Goal: Communication & Community: Answer question/provide support

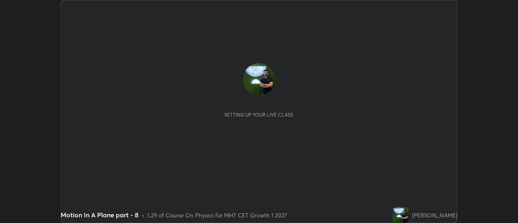
scroll to position [223, 518]
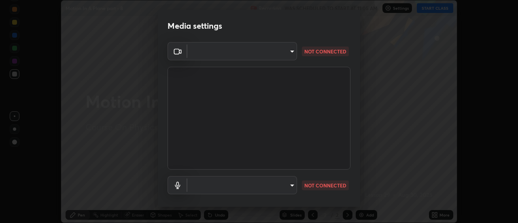
type input "751d449d604e4b96ecedde1e1f6f716fb17d1e84b34bafc94373a3023f52de87"
type input "default"
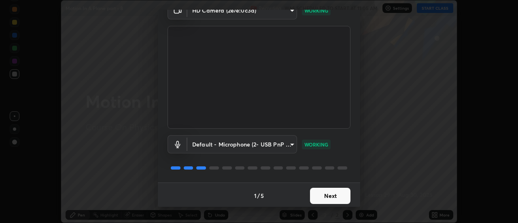
scroll to position [43, 0]
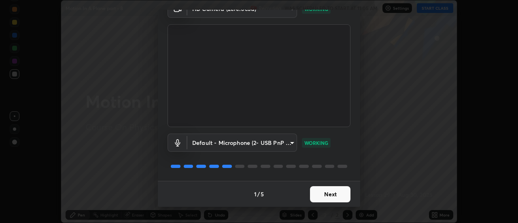
click at [338, 194] on button "Next" at bounding box center [330, 194] width 40 height 16
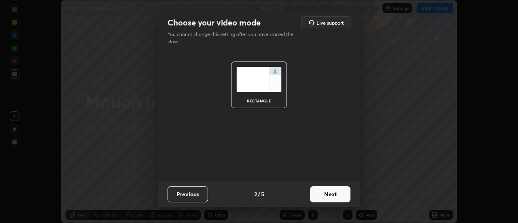
scroll to position [0, 0]
click at [338, 194] on button "Next" at bounding box center [330, 194] width 40 height 16
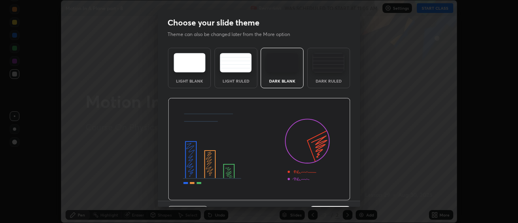
scroll to position [20, 0]
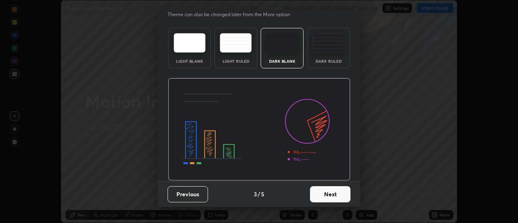
click at [335, 196] on button "Next" at bounding box center [330, 194] width 40 height 16
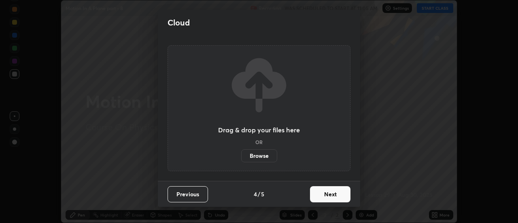
click at [335, 195] on button "Next" at bounding box center [330, 194] width 40 height 16
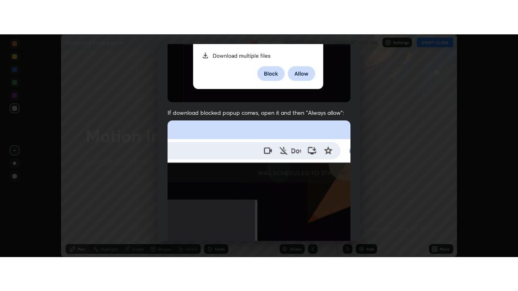
scroll to position [208, 0]
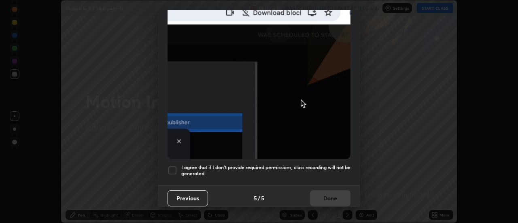
click at [313, 166] on h5 "I agree that if I don't provide required permissions, class recording will not …" at bounding box center [265, 170] width 169 height 13
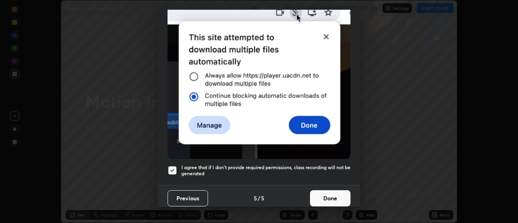
click at [323, 196] on button "Done" at bounding box center [330, 198] width 40 height 16
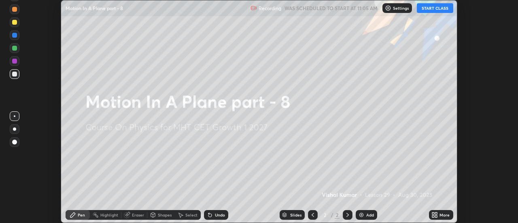
click at [438, 214] on icon at bounding box center [437, 214] width 2 height 2
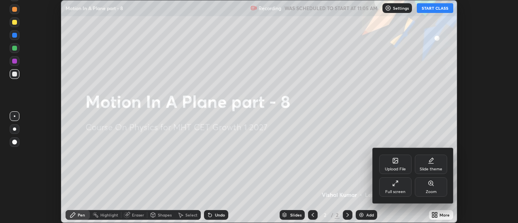
click at [388, 184] on div "Full screen" at bounding box center [395, 186] width 32 height 19
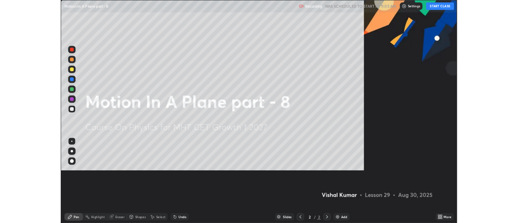
scroll to position [291, 518]
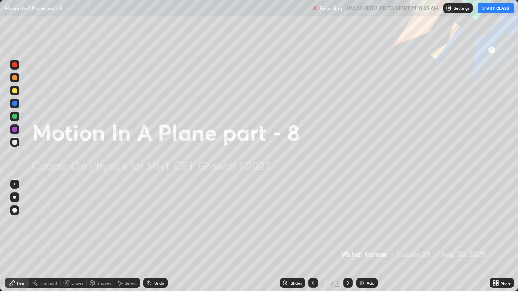
click at [491, 8] on button "START CLASS" at bounding box center [496, 8] width 36 height 10
click at [367, 223] on div "Add" at bounding box center [371, 283] width 8 height 4
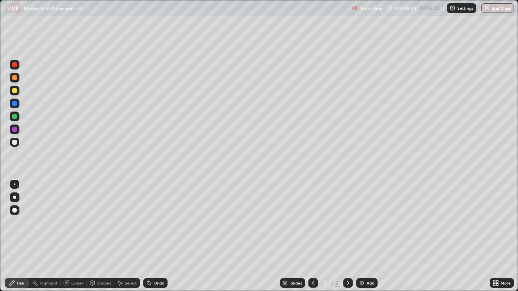
click at [15, 198] on div at bounding box center [14, 197] width 3 height 3
click at [17, 91] on div at bounding box center [14, 90] width 5 height 5
click at [13, 119] on div at bounding box center [14, 116] width 5 height 5
click at [15, 91] on div at bounding box center [14, 90] width 5 height 5
click at [17, 128] on div at bounding box center [14, 129] width 5 height 5
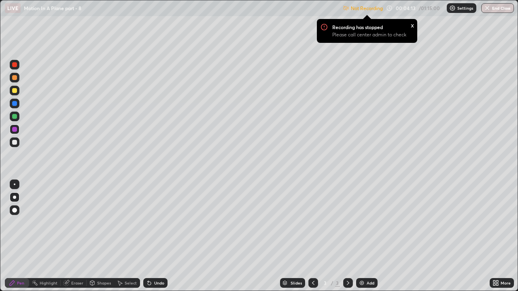
click at [17, 113] on div at bounding box center [15, 117] width 10 height 10
click at [502, 223] on div "More" at bounding box center [506, 283] width 10 height 4
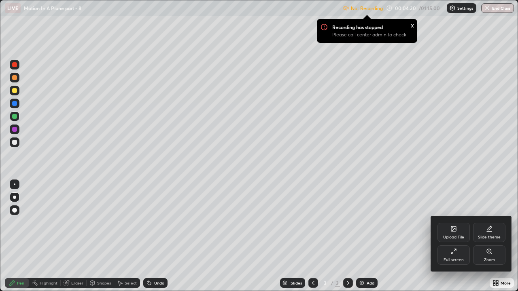
click at [448, 223] on div "Full screen" at bounding box center [454, 260] width 20 height 4
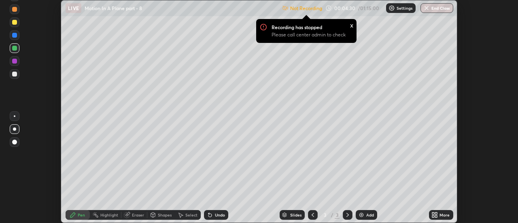
scroll to position [40256, 39961]
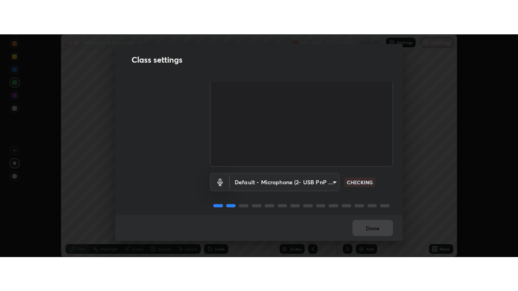
scroll to position [45, 0]
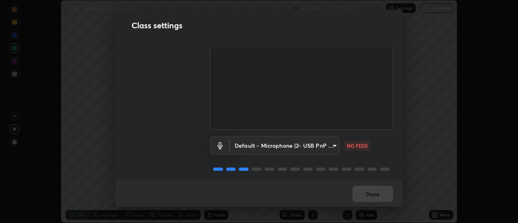
click at [317, 146] on body "Erase all LIVE Motion In A Plane part - 8 Recording 00:04:52 / 01:15:00 Setting…" at bounding box center [259, 111] width 518 height 223
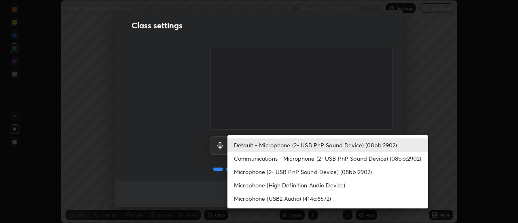
click at [309, 161] on li "Communications - Microphone (2- USB PnP Sound Device) (08bb:2902)" at bounding box center [327, 158] width 201 height 13
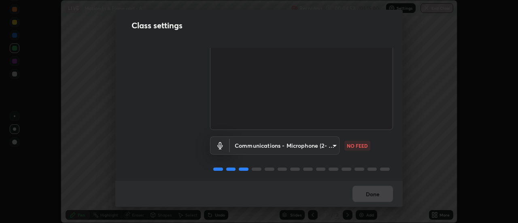
click at [310, 146] on li "Default - Microphone (2- USB PnP Sound Device) (08bb:2902)" at bounding box center [302, 145] width 151 height 8
type input "default"
click at [310, 146] on body "Erase all LIVE Motion In A Plane part - 8 Recording 00:04:53 / 01:15:00 Setting…" at bounding box center [259, 111] width 518 height 223
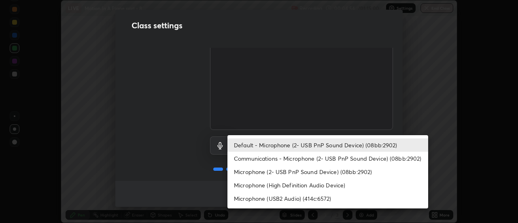
click at [314, 144] on li "Default - Microphone (2- USB PnP Sound Device) (08bb:2902)" at bounding box center [327, 144] width 201 height 13
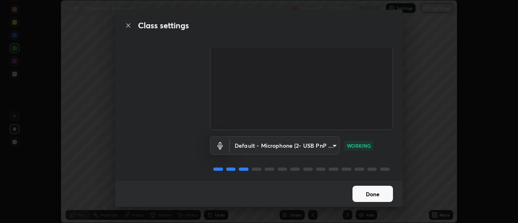
click at [376, 197] on button "Done" at bounding box center [373, 194] width 40 height 16
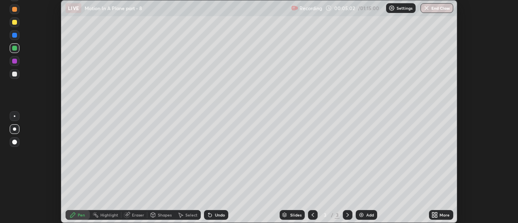
click at [439, 215] on div "More" at bounding box center [441, 215] width 24 height 10
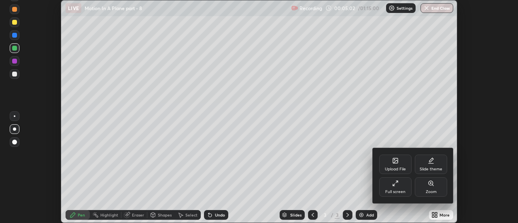
click at [394, 189] on div "Full screen" at bounding box center [395, 186] width 32 height 19
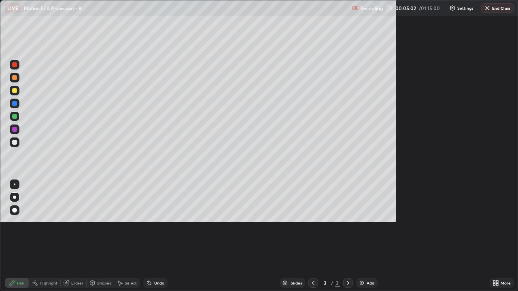
scroll to position [291, 518]
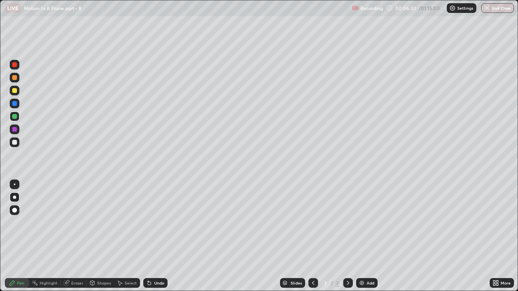
click at [151, 223] on div "Undo" at bounding box center [155, 283] width 24 height 10
click at [17, 89] on div at bounding box center [14, 90] width 5 height 5
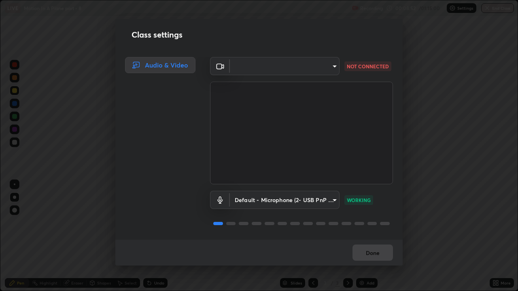
click at [257, 64] on body "Erase all LIVE Motion In A Plane part - 8 Recording 00:08:52 / 01:15:00 Setting…" at bounding box center [259, 145] width 518 height 291
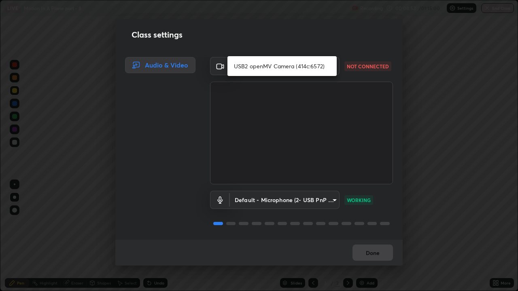
click at [264, 66] on li "USB2 openMV Camera (414c:6572)" at bounding box center [281, 66] width 109 height 13
type input "780fd12ca96b43a3cec4f26992e8f73636856aa219aee8b62eae202590f3705c"
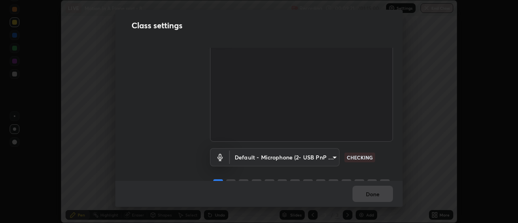
scroll to position [51, 0]
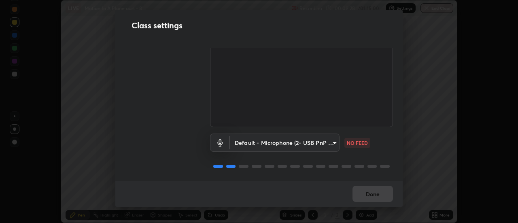
click at [323, 140] on body "Erase all LIVE Motion In A Plane part - 8 Recording 00:09:28 / 01:15:00 Setting…" at bounding box center [259, 111] width 518 height 223
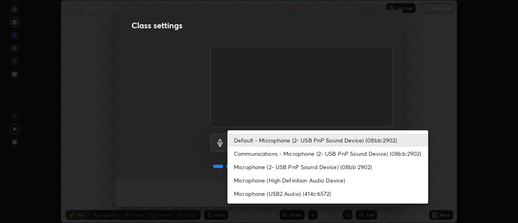
click at [313, 169] on li "Microphone (2- USB PnP Sound Device) (08bb:2902)" at bounding box center [327, 166] width 201 height 13
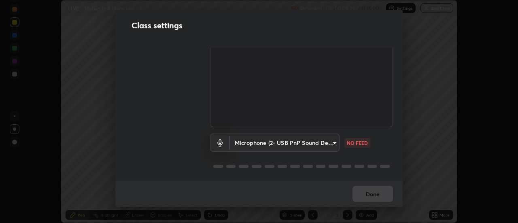
click at [313, 143] on body "Erase all LIVE Motion In A Plane part - 8 Recording 00:09:29 / 01:15:00 Setting…" at bounding box center [259, 111] width 518 height 223
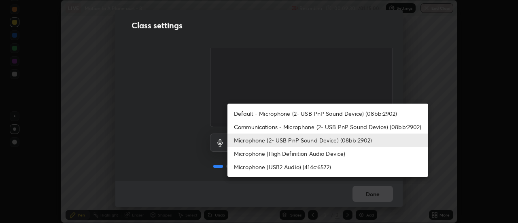
click at [314, 113] on li "Default - Microphone (2- USB PnP Sound Device) (08bb:2902)" at bounding box center [327, 113] width 201 height 13
type input "default"
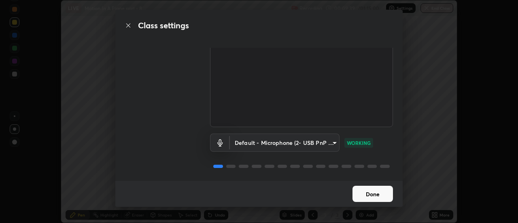
click at [383, 199] on button "Done" at bounding box center [373, 194] width 40 height 16
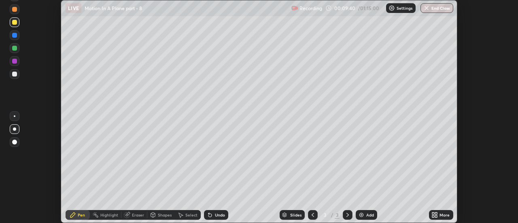
click at [440, 215] on div "More" at bounding box center [445, 215] width 10 height 4
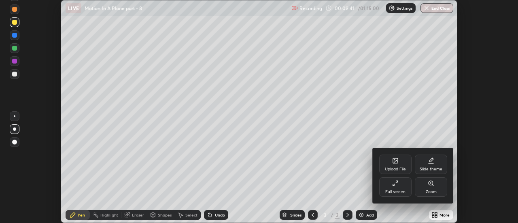
click at [402, 189] on div "Full screen" at bounding box center [395, 186] width 32 height 19
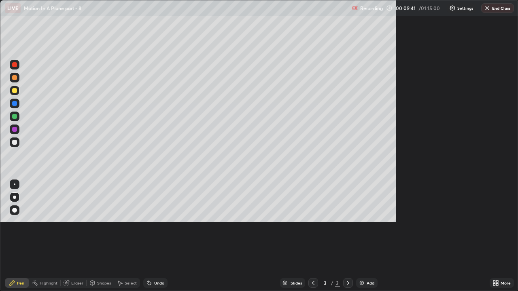
scroll to position [291, 518]
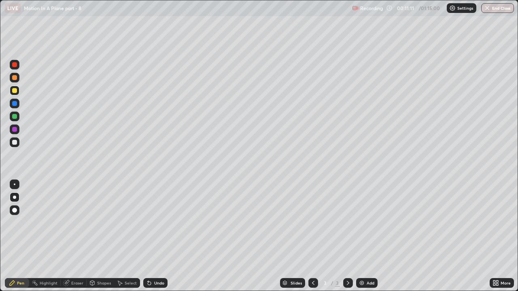
click at [369, 223] on div "Add" at bounding box center [371, 283] width 8 height 4
click at [153, 223] on div "Undo" at bounding box center [155, 283] width 24 height 10
click at [74, 223] on div "Eraser" at bounding box center [74, 283] width 26 height 10
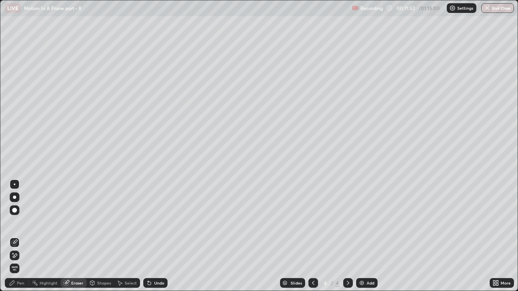
click at [16, 223] on div "Pen" at bounding box center [17, 283] width 24 height 10
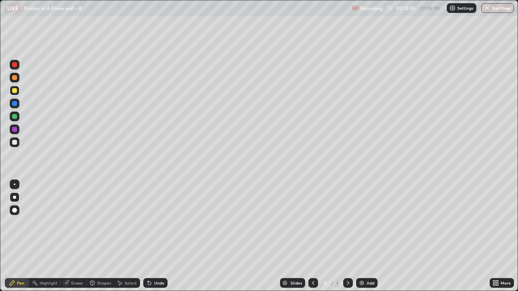
click at [70, 223] on div "Eraser" at bounding box center [74, 283] width 26 height 10
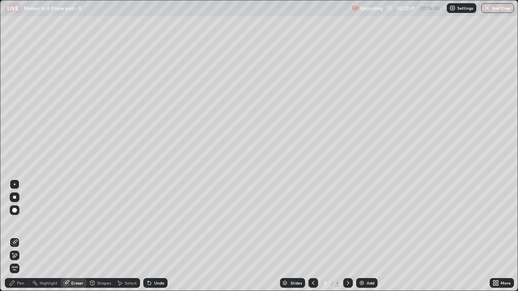
click at [13, 208] on div at bounding box center [15, 211] width 10 height 10
click at [9, 223] on icon at bounding box center [12, 283] width 6 height 6
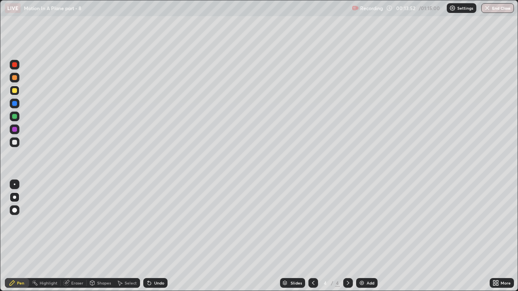
click at [19, 143] on div at bounding box center [15, 143] width 10 height 10
click at [154, 223] on div "Undo" at bounding box center [159, 283] width 10 height 4
click at [15, 130] on div at bounding box center [14, 129] width 5 height 5
click at [13, 118] on div at bounding box center [14, 116] width 5 height 5
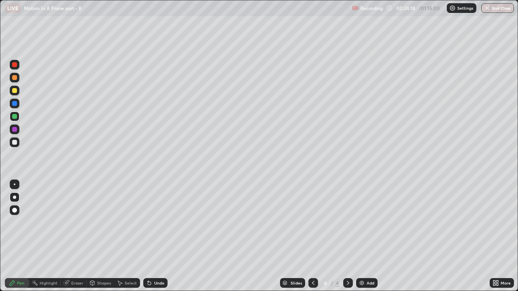
click at [370, 223] on div "Add" at bounding box center [371, 283] width 8 height 4
click at [15, 91] on div at bounding box center [14, 90] width 5 height 5
click at [154, 223] on div "Undo" at bounding box center [159, 283] width 10 height 4
click at [153, 223] on div "Undo" at bounding box center [155, 283] width 24 height 10
click at [152, 223] on div "Undo" at bounding box center [155, 283] width 24 height 10
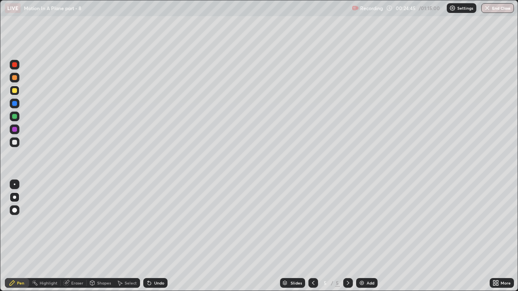
click at [149, 223] on icon at bounding box center [149, 283] width 3 height 3
click at [151, 223] on div "Undo" at bounding box center [155, 283] width 24 height 10
click at [154, 223] on div "Undo" at bounding box center [159, 283] width 10 height 4
click at [155, 223] on div "Undo" at bounding box center [159, 283] width 10 height 4
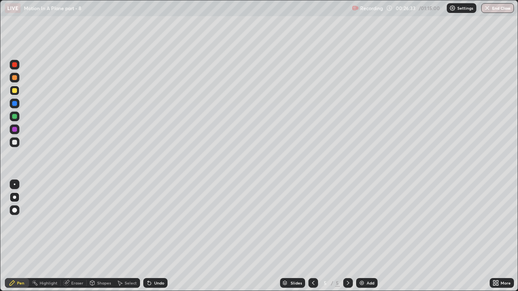
click at [158, 223] on div "Undo" at bounding box center [159, 283] width 10 height 4
click at [157, 223] on div "Undo" at bounding box center [159, 283] width 10 height 4
click at [371, 223] on div "Add" at bounding box center [371, 283] width 8 height 4
click at [152, 223] on div "Undo" at bounding box center [155, 283] width 24 height 10
click at [154, 223] on div "Undo" at bounding box center [159, 283] width 10 height 4
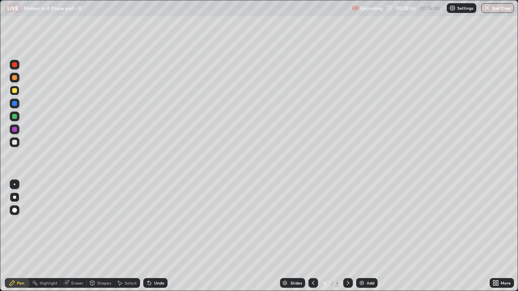
click at [155, 223] on div "Undo" at bounding box center [159, 283] width 10 height 4
click at [152, 223] on div "Undo" at bounding box center [155, 283] width 24 height 10
click at [17, 81] on div at bounding box center [15, 78] width 10 height 10
click at [313, 223] on icon at bounding box center [313, 283] width 6 height 6
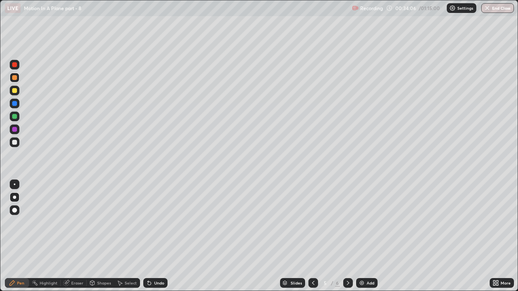
click at [347, 223] on icon at bounding box center [348, 283] width 6 height 6
click at [15, 91] on div at bounding box center [14, 90] width 5 height 5
click at [17, 80] on div at bounding box center [15, 78] width 10 height 10
click at [155, 223] on div "Undo" at bounding box center [159, 283] width 10 height 4
click at [156, 223] on div "Undo" at bounding box center [159, 283] width 10 height 4
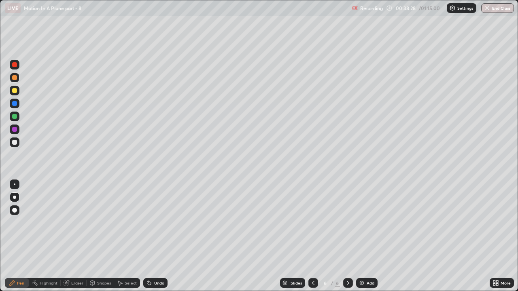
click at [15, 120] on div at bounding box center [15, 117] width 10 height 10
click at [66, 223] on icon at bounding box center [66, 283] width 5 height 5
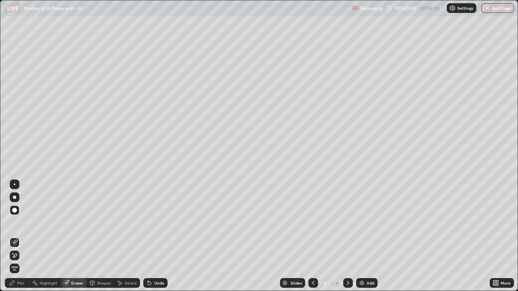
click at [152, 223] on div "Undo" at bounding box center [155, 283] width 24 height 10
click at [14, 223] on icon at bounding box center [12, 283] width 6 height 6
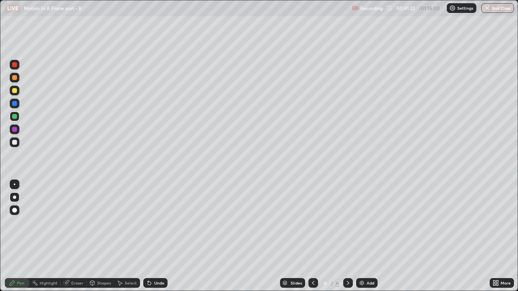
click at [11, 141] on div at bounding box center [15, 143] width 10 height 10
click at [371, 223] on div "Add" at bounding box center [371, 283] width 8 height 4
click at [15, 92] on div at bounding box center [14, 90] width 5 height 5
click at [153, 223] on div "Undo" at bounding box center [155, 283] width 24 height 10
click at [148, 223] on icon at bounding box center [149, 283] width 3 height 3
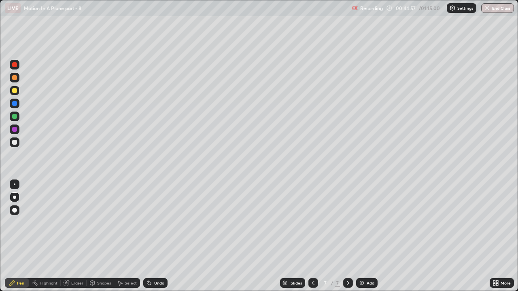
click at [15, 144] on div at bounding box center [14, 142] width 5 height 5
click at [15, 91] on div at bounding box center [14, 90] width 5 height 5
click at [18, 119] on div at bounding box center [15, 117] width 10 height 10
click at [14, 142] on div at bounding box center [14, 142] width 5 height 5
click at [15, 119] on div at bounding box center [14, 116] width 5 height 5
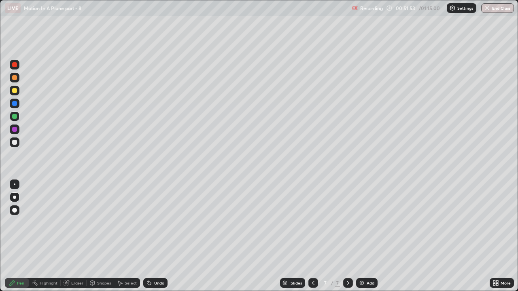
click at [367, 223] on div "Add" at bounding box center [371, 283] width 8 height 4
click at [17, 91] on div at bounding box center [14, 90] width 5 height 5
click at [18, 142] on div at bounding box center [15, 143] width 10 height 10
click at [154, 223] on div "Undo" at bounding box center [159, 283] width 10 height 4
click at [150, 223] on icon at bounding box center [149, 283] width 3 height 3
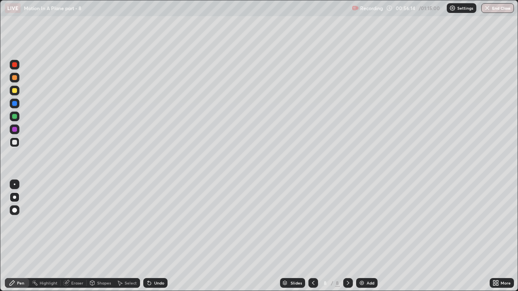
click at [155, 223] on div "Undo" at bounding box center [155, 283] width 24 height 10
click at [506, 10] on button "End Class" at bounding box center [497, 8] width 33 height 10
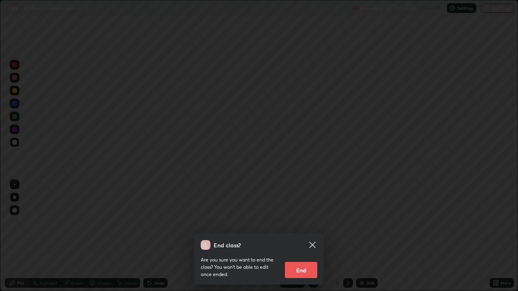
click at [308, 223] on button "End" at bounding box center [301, 270] width 32 height 16
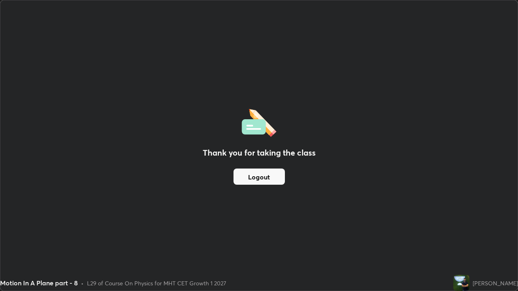
click at [271, 179] on button "Logout" at bounding box center [259, 177] width 51 height 16
